Goal: Task Accomplishment & Management: Manage account settings

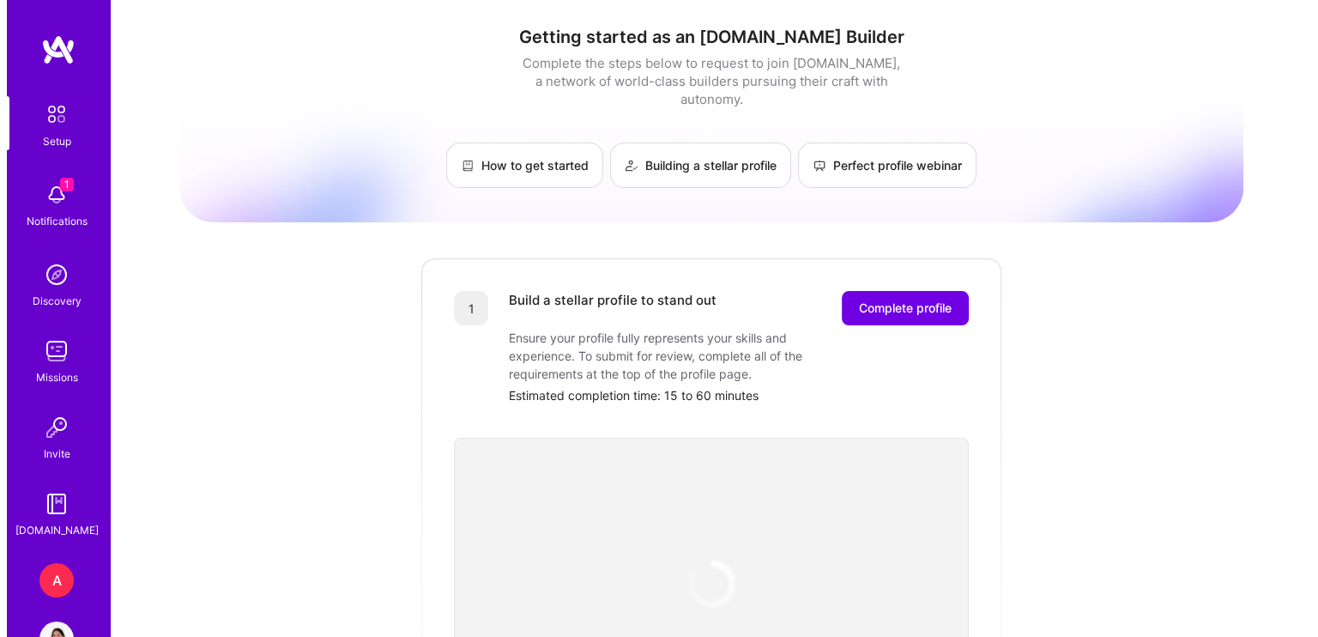
scroll to position [52, 0]
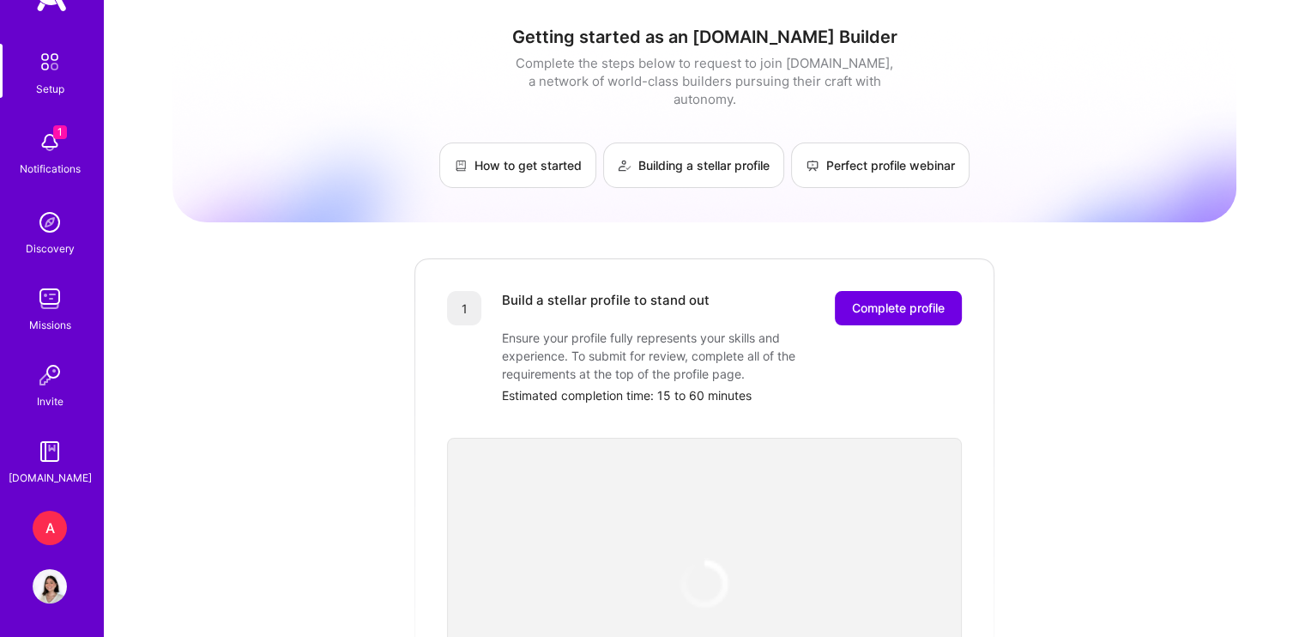
click at [41, 135] on img at bounding box center [50, 142] width 34 height 34
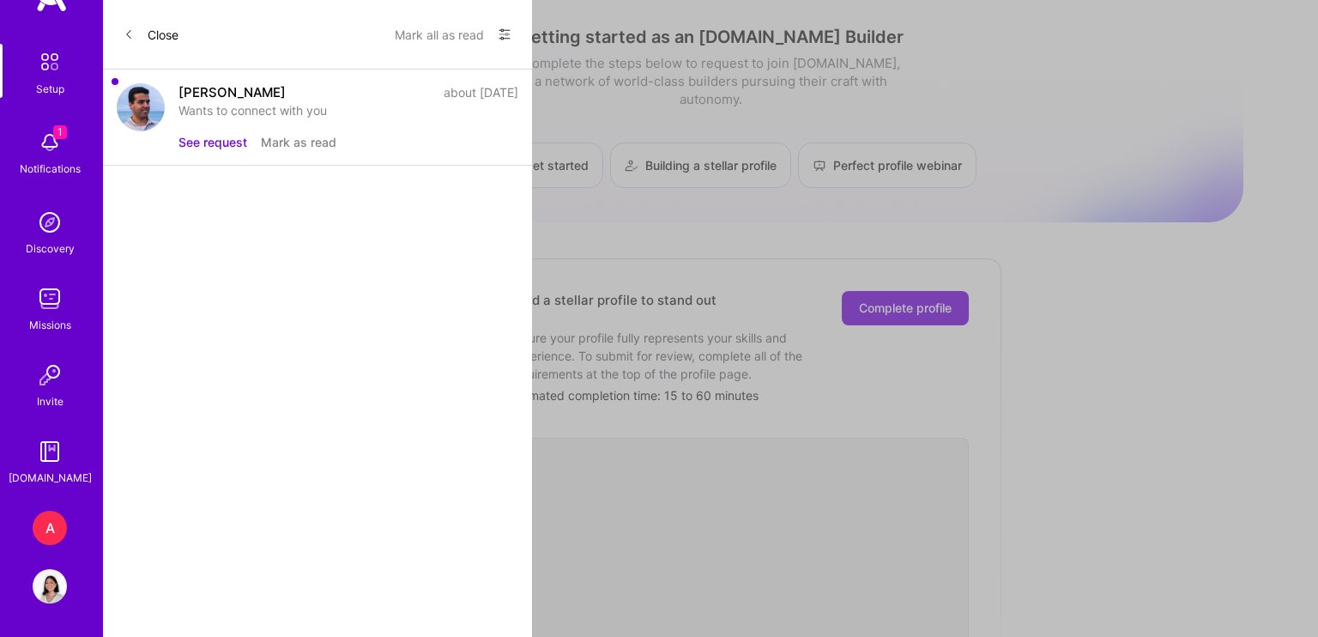
click at [224, 144] on button "See request" at bounding box center [213, 142] width 69 height 18
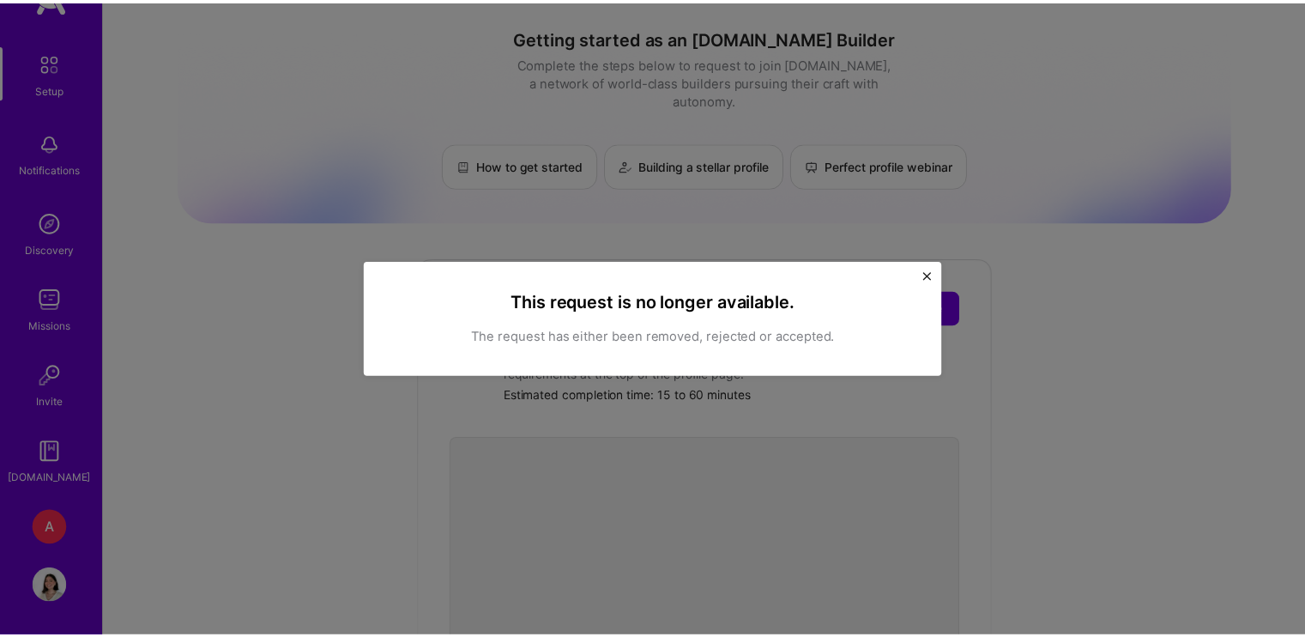
scroll to position [20, 0]
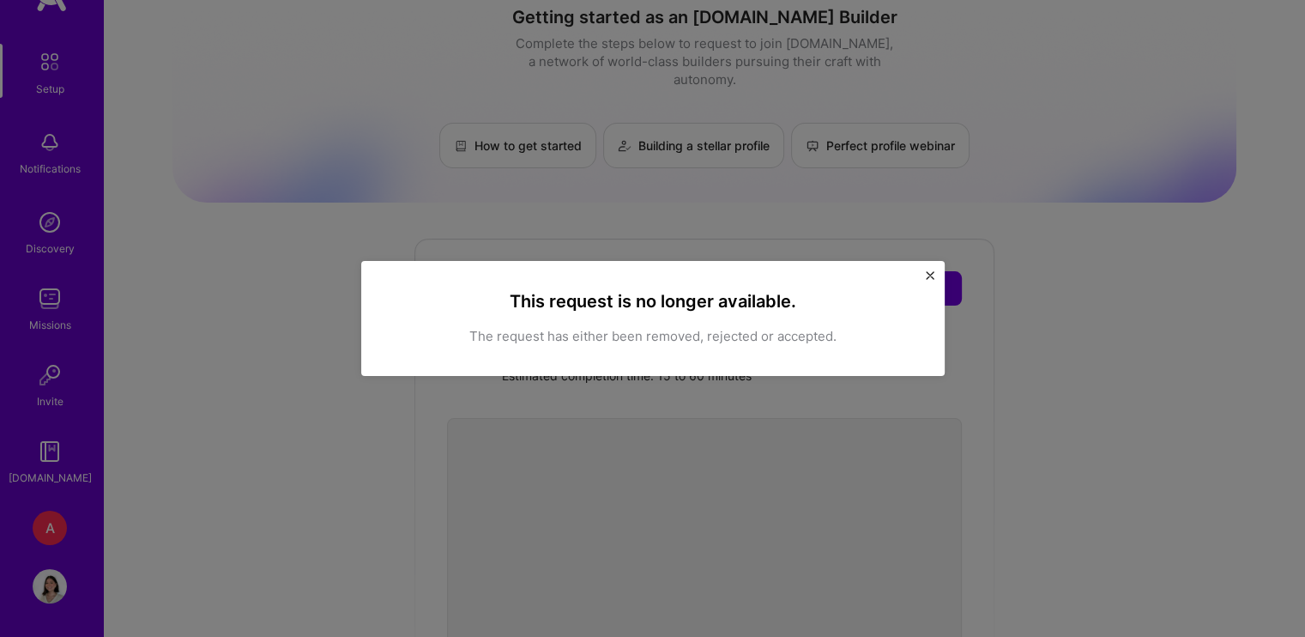
click at [930, 277] on img "Close" at bounding box center [930, 275] width 9 height 9
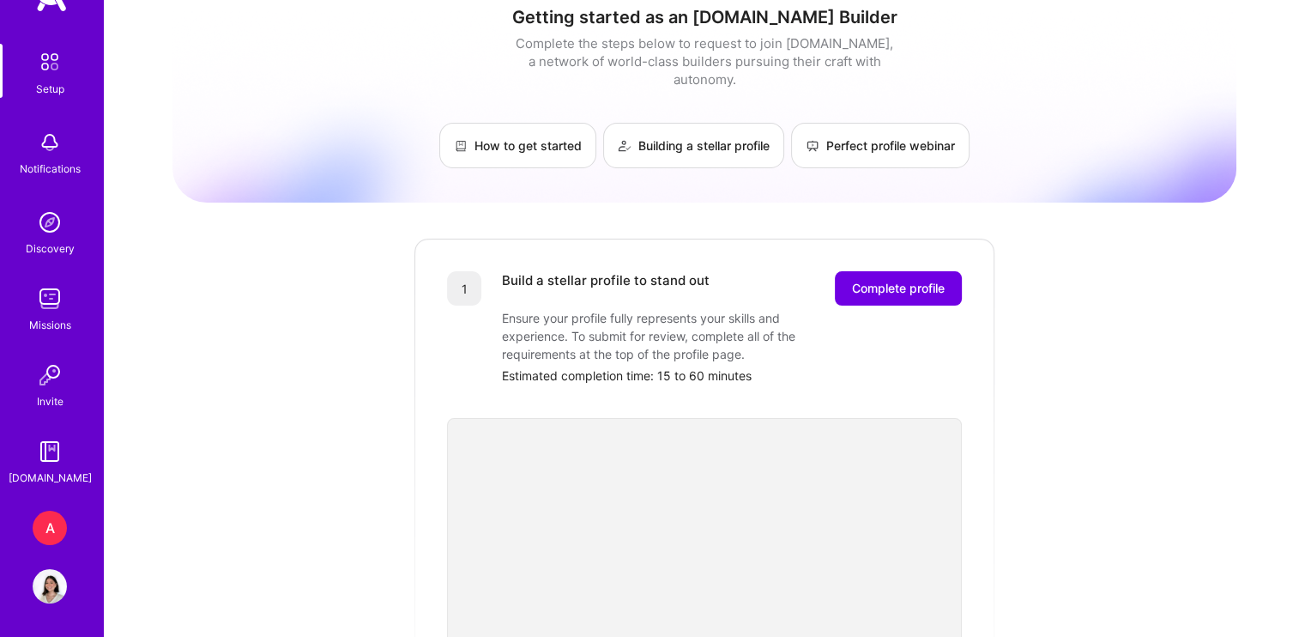
click at [41, 603] on div "Setup Notifications Discovery Missions Invite A.Guide A A.Team Marketplace Ops …" at bounding box center [51, 318] width 103 height 637
click at [39, 590] on img at bounding box center [50, 586] width 34 height 34
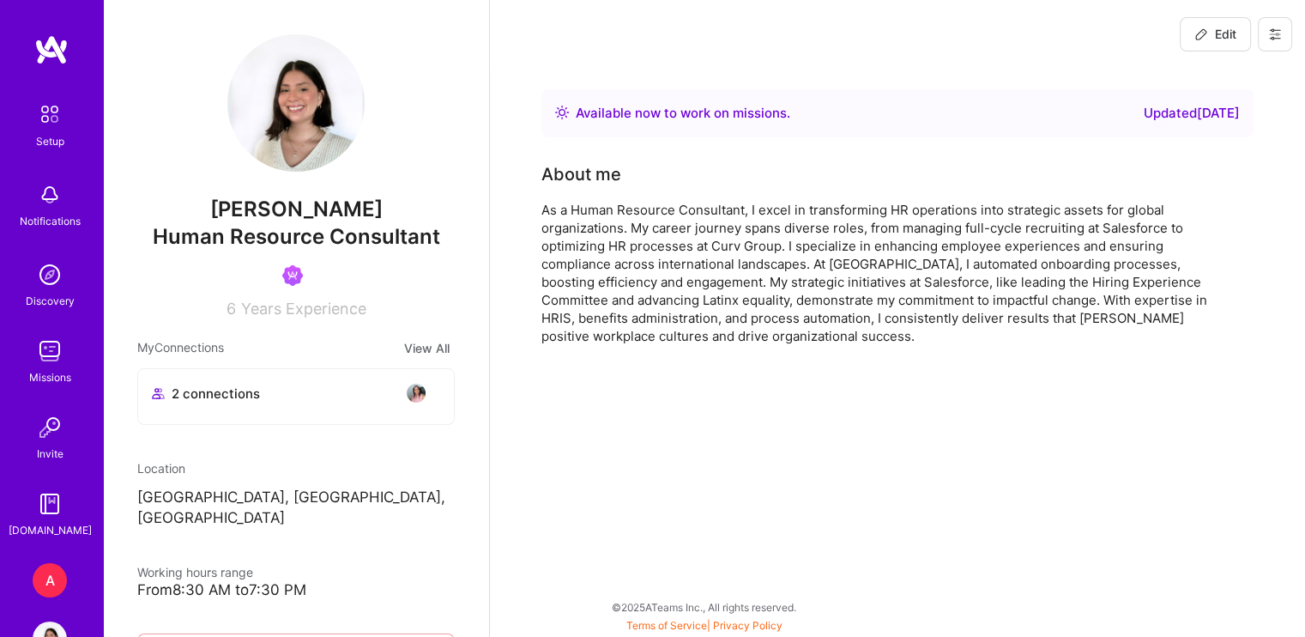
click at [1216, 33] on span "Edit" at bounding box center [1216, 34] width 42 height 17
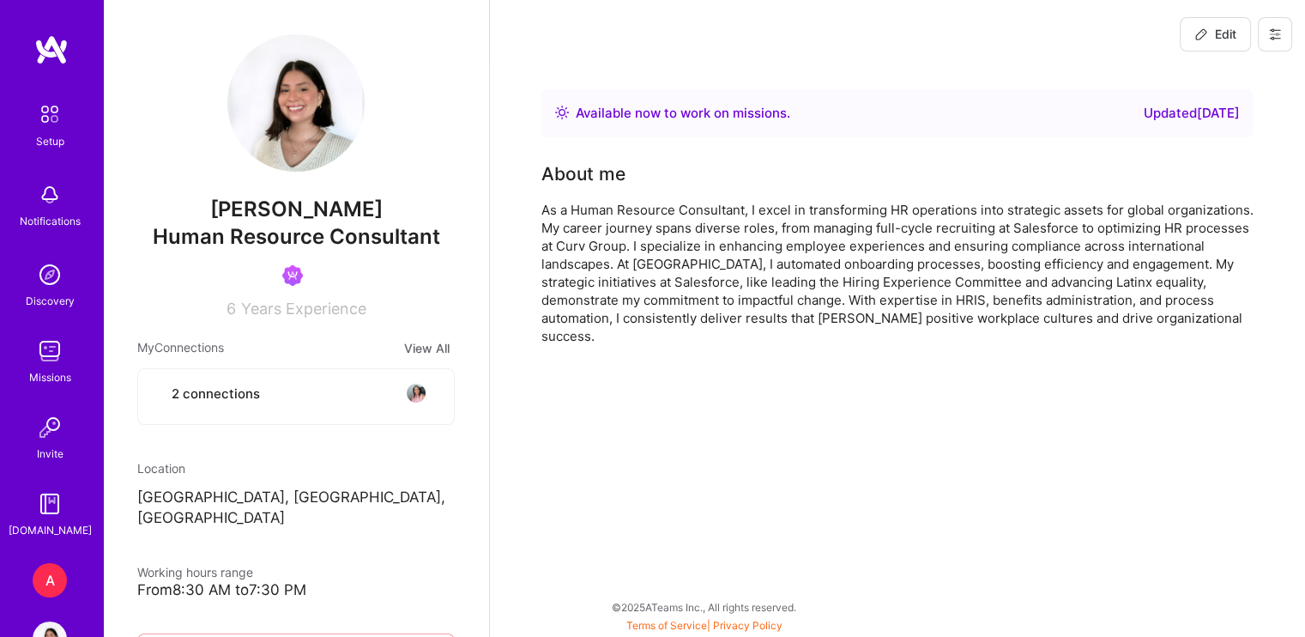
select select "US"
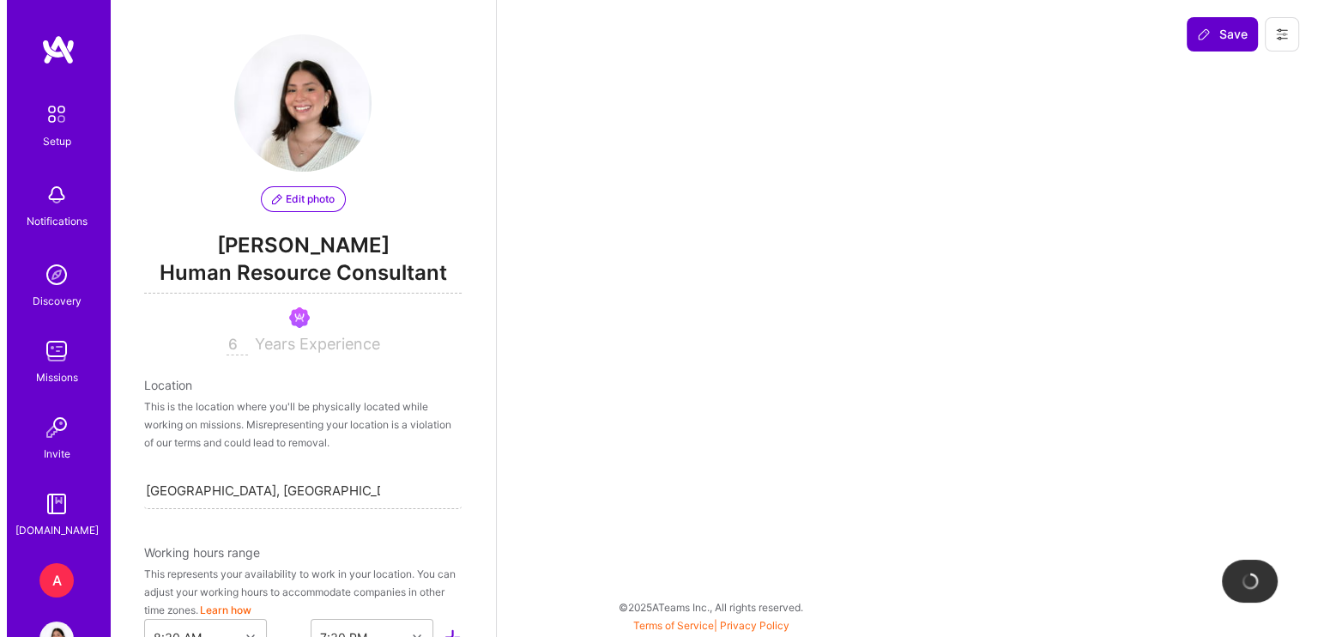
scroll to position [836, 0]
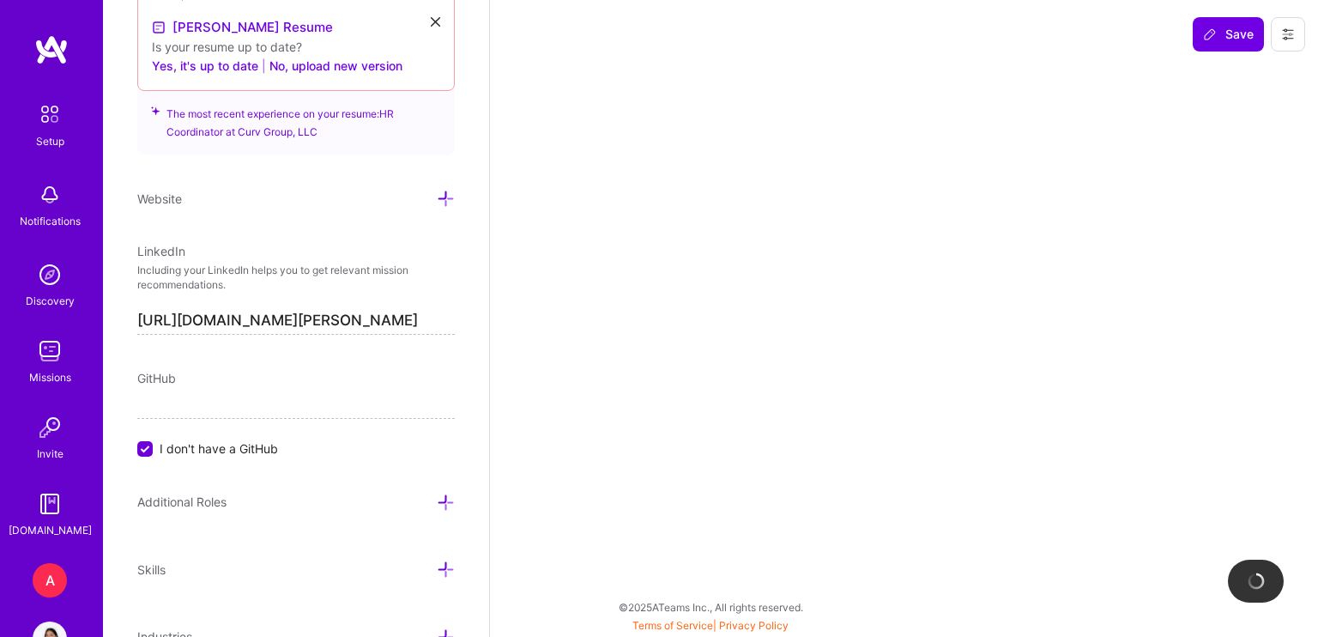
click at [1293, 39] on div "Save" at bounding box center [1249, 34] width 138 height 69
select select "Right Now"
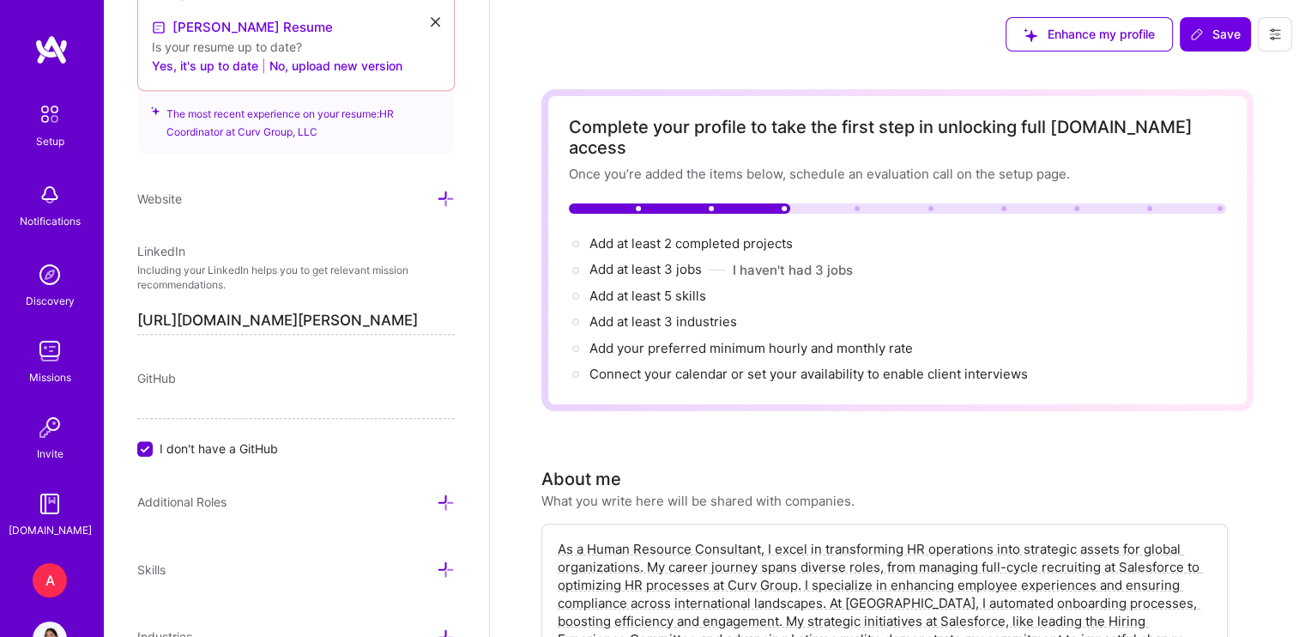
click at [1275, 42] on button at bounding box center [1275, 34] width 34 height 34
click at [1215, 160] on button "Log Out" at bounding box center [1228, 161] width 129 height 44
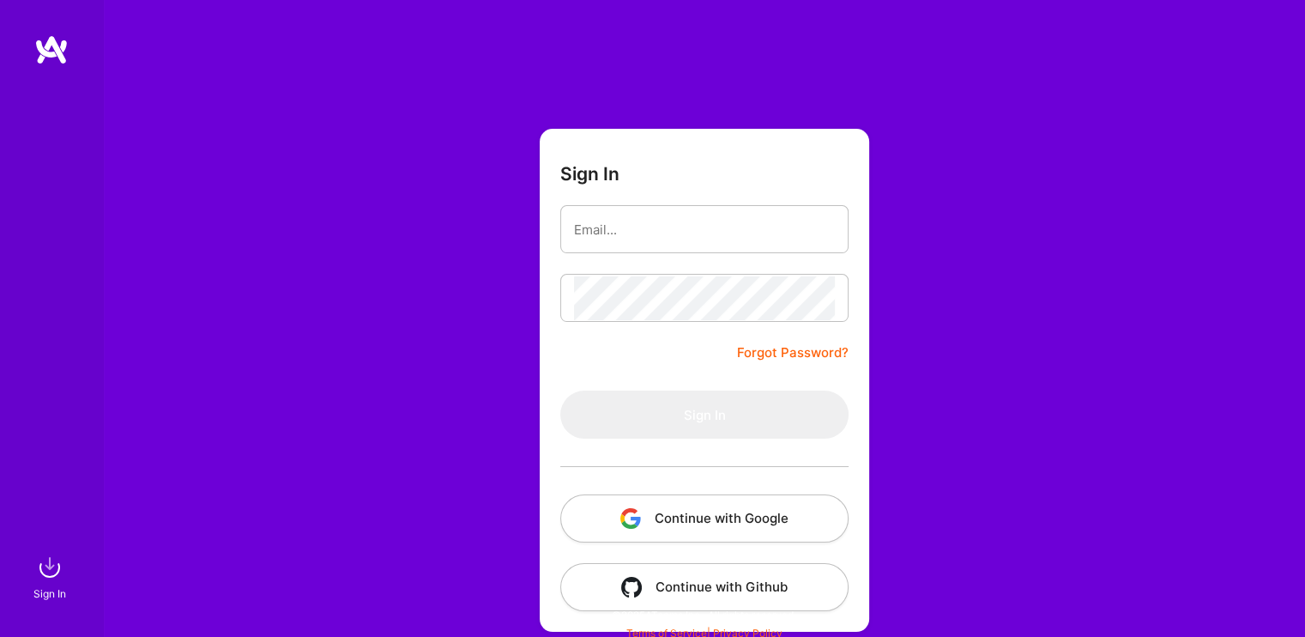
click at [727, 487] on div at bounding box center [704, 467] width 288 height 56
click at [710, 532] on button "Continue with Google" at bounding box center [704, 518] width 288 height 48
